Goal: Find specific page/section: Find specific page/section

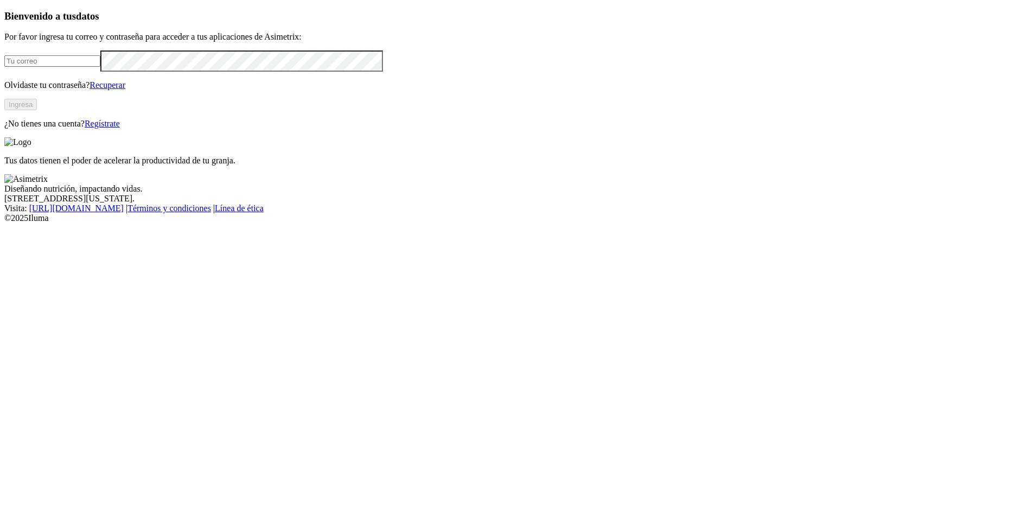
type input "[PERSON_NAME][EMAIL_ADDRESS][PERSON_NAME][DOMAIN_NAME]"
click at [37, 110] on button "Ingresa" at bounding box center [20, 104] width 33 height 11
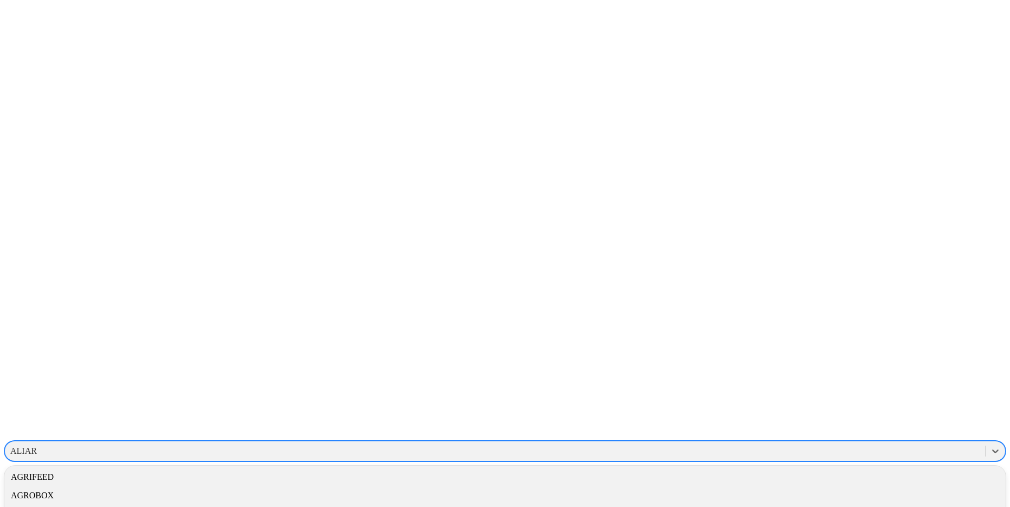
click at [37, 446] on div "ALIAR" at bounding box center [23, 451] width 27 height 10
click at [845, 413] on div "GM10027" at bounding box center [504, 422] width 1001 height 18
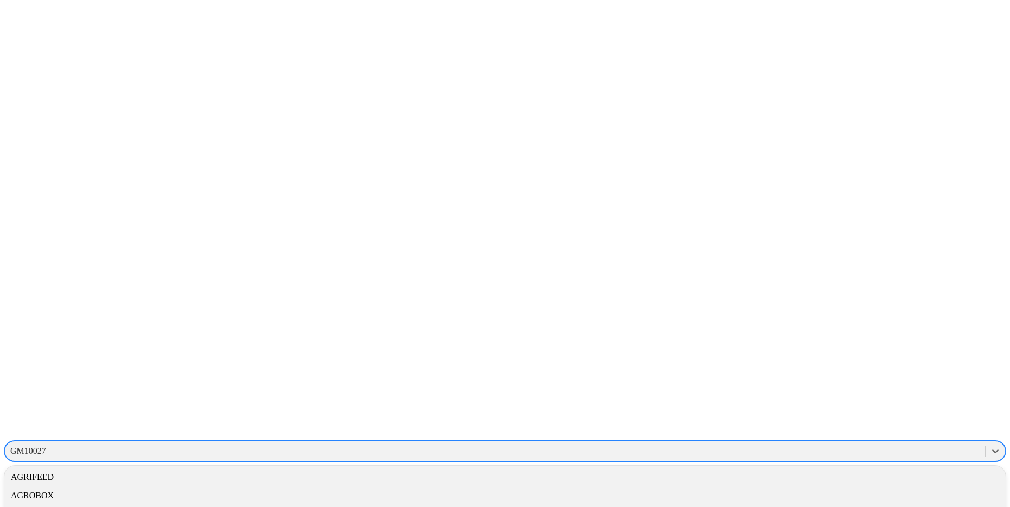
drag, startPoint x: 764, startPoint y: 16, endPoint x: 743, endPoint y: 17, distance: 21.7
click at [743, 443] on div "GM10027" at bounding box center [495, 451] width 980 height 16
click at [46, 446] on div "GM10027" at bounding box center [28, 451] width 36 height 10
